Goal: Find specific page/section: Find specific page/section

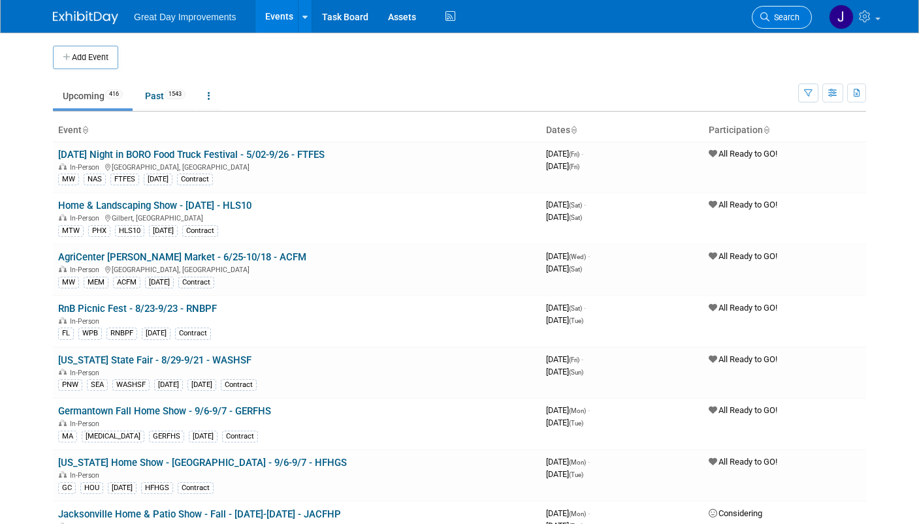
click at [788, 8] on link "Search" at bounding box center [782, 17] width 60 height 23
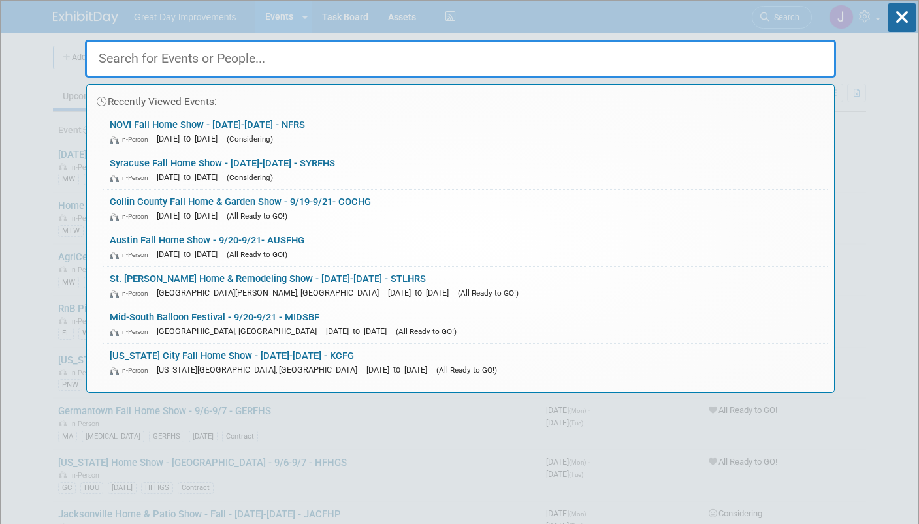
click at [347, 66] on input "text" at bounding box center [460, 59] width 751 height 38
paste input "TUCHLF"
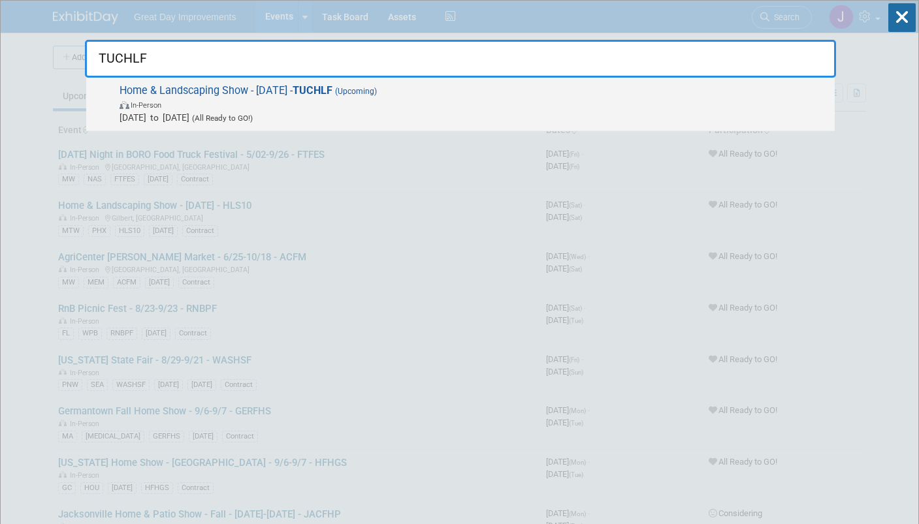
type input "TUCHLF"
click at [377, 105] on span "In-Person" at bounding box center [474, 104] width 709 height 13
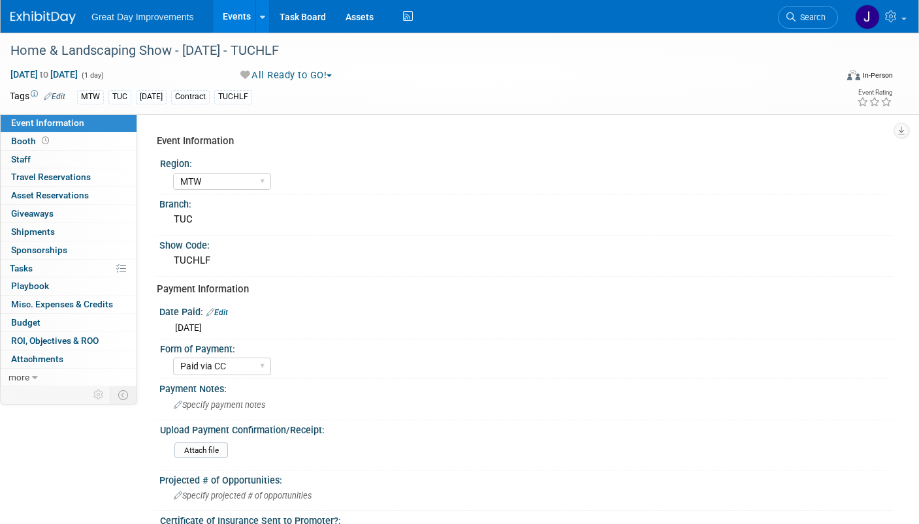
select select "MTW"
select select "Paid via CC"
click at [824, 14] on span "Search" at bounding box center [810, 17] width 30 height 10
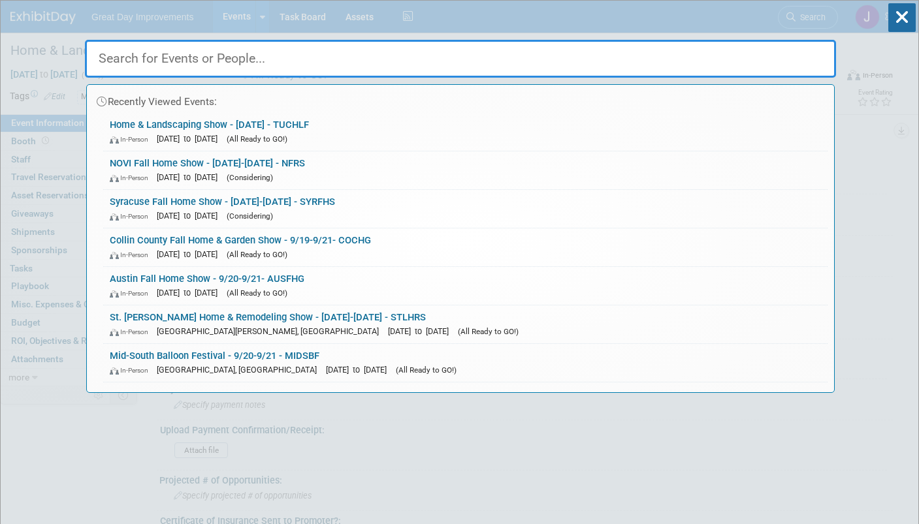
click at [383, 60] on input "text" at bounding box center [460, 59] width 751 height 38
paste input "TUHLS"
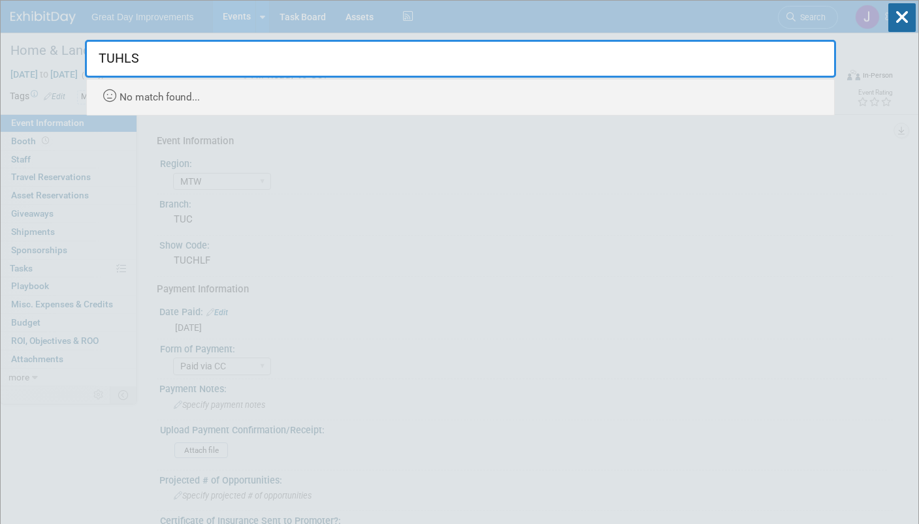
type input "TUHLS"
